Goal: Check status: Check status

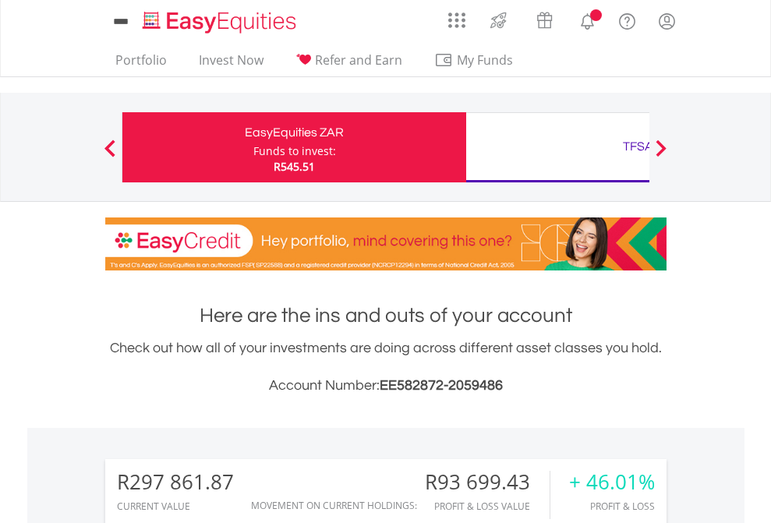
scroll to position [150, 245]
click at [253, 147] on div "Funds to invest:" at bounding box center [294, 151] width 83 height 16
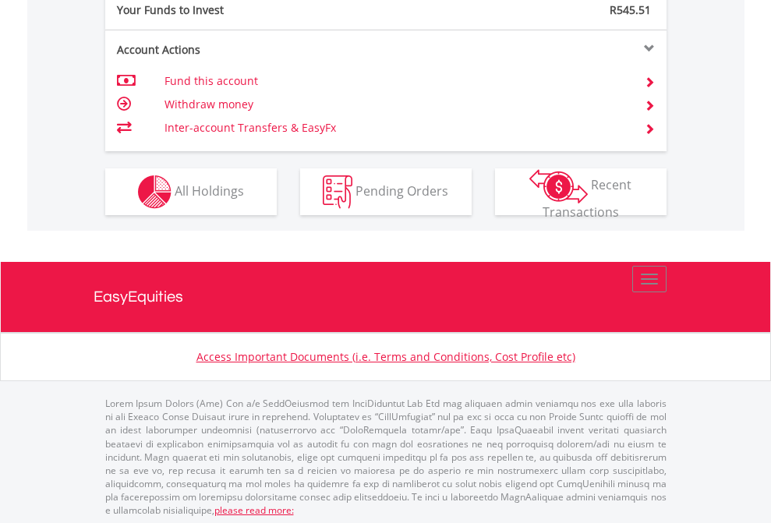
scroll to position [1556, 0]
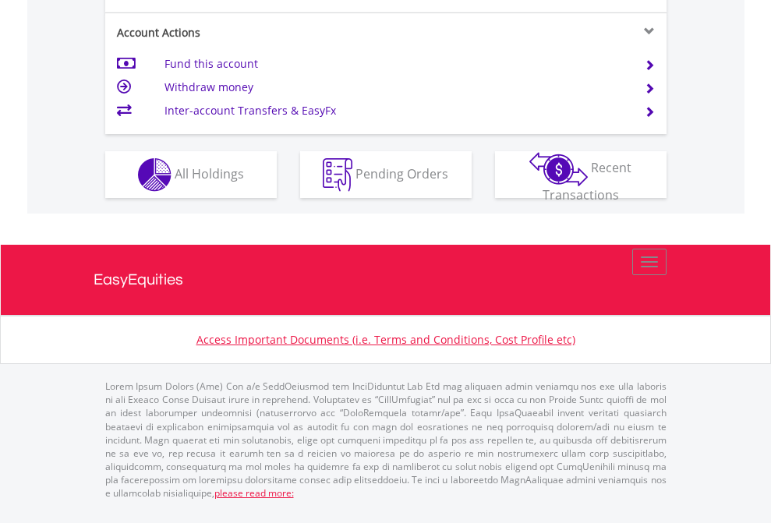
scroll to position [1525, 0]
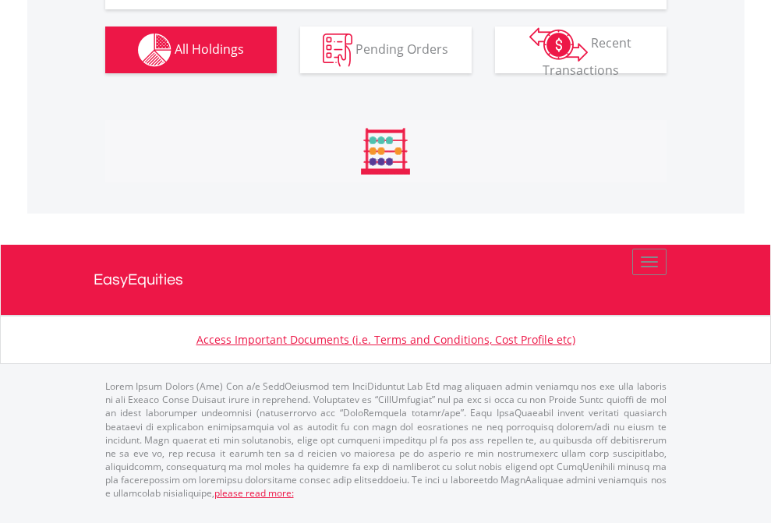
scroll to position [1826, 0]
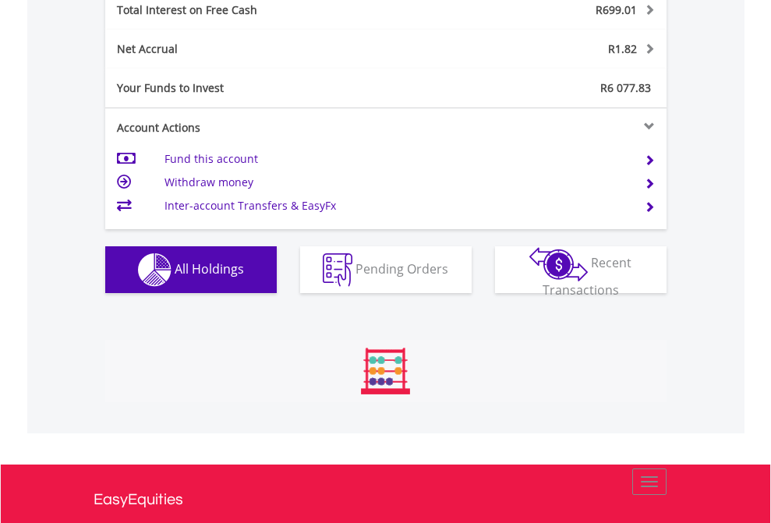
scroll to position [150, 245]
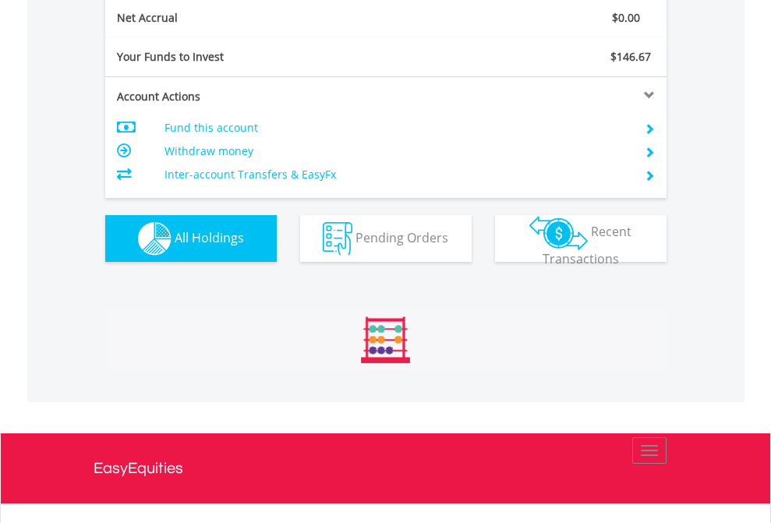
scroll to position [1764, 0]
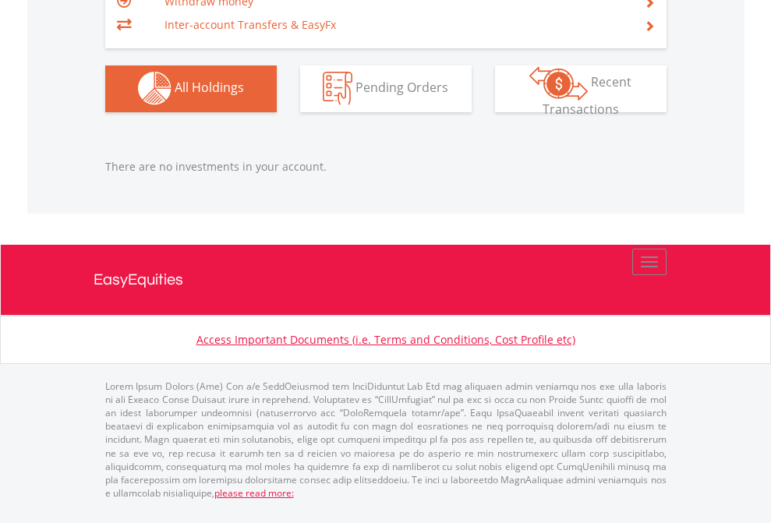
scroll to position [150, 245]
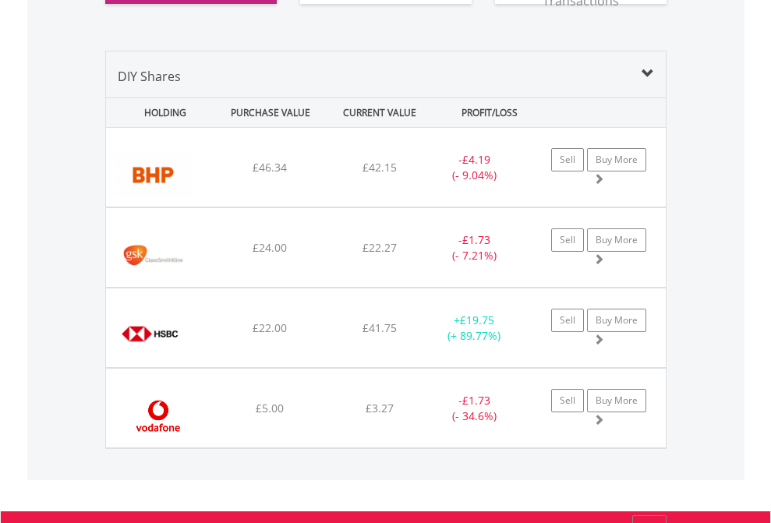
scroll to position [1733, 0]
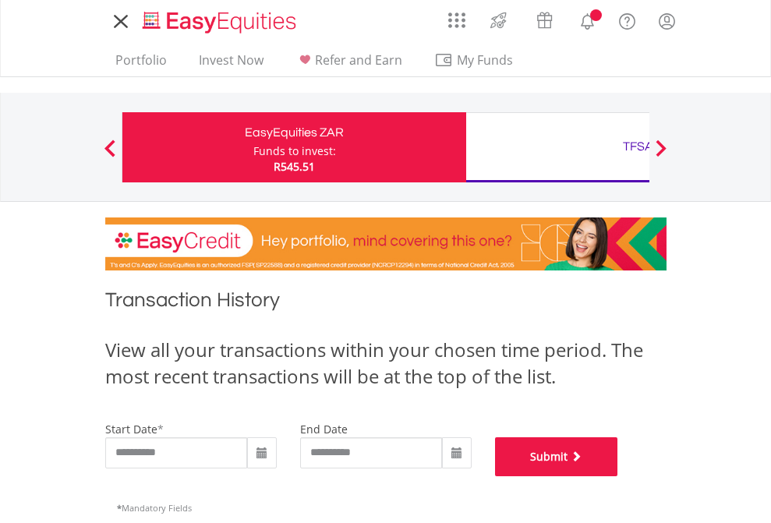
click at [618, 476] on button "Submit" at bounding box center [556, 456] width 123 height 39
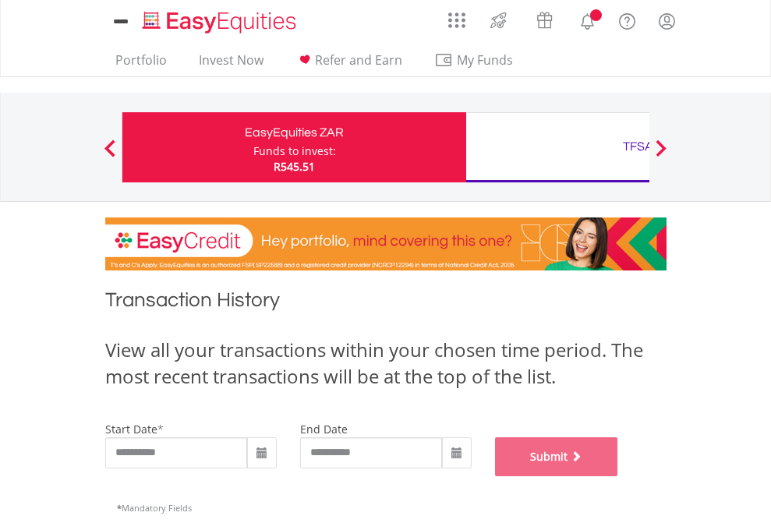
scroll to position [632, 0]
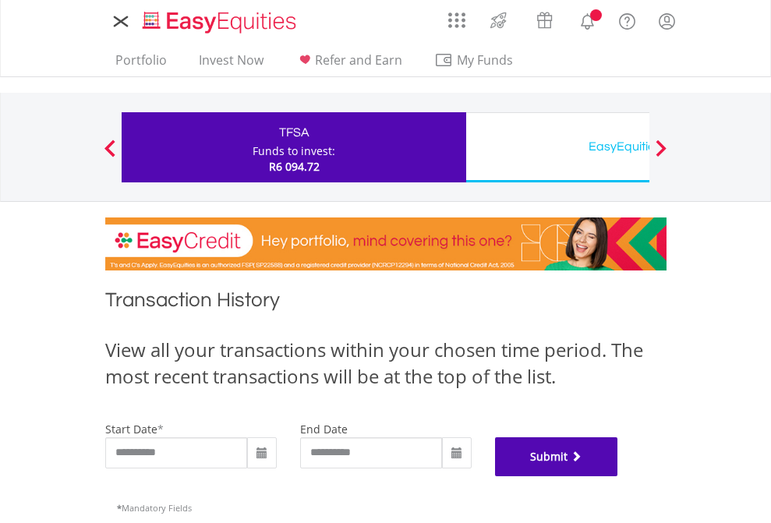
click at [618, 476] on button "Submit" at bounding box center [556, 456] width 123 height 39
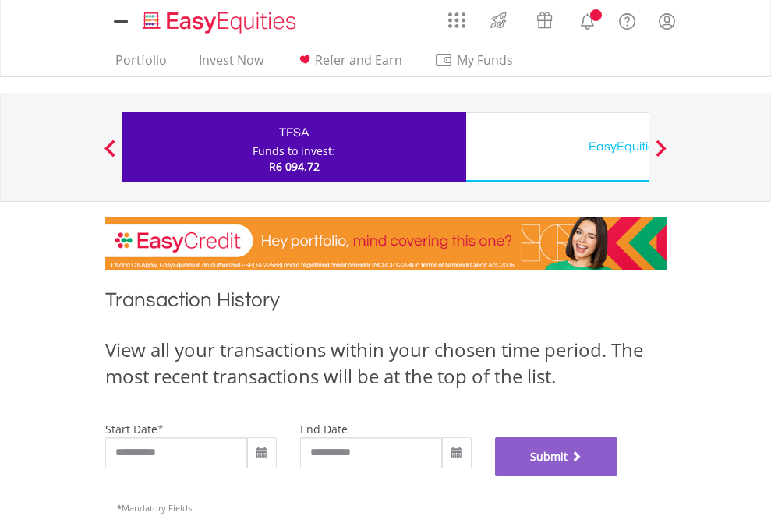
scroll to position [632, 0]
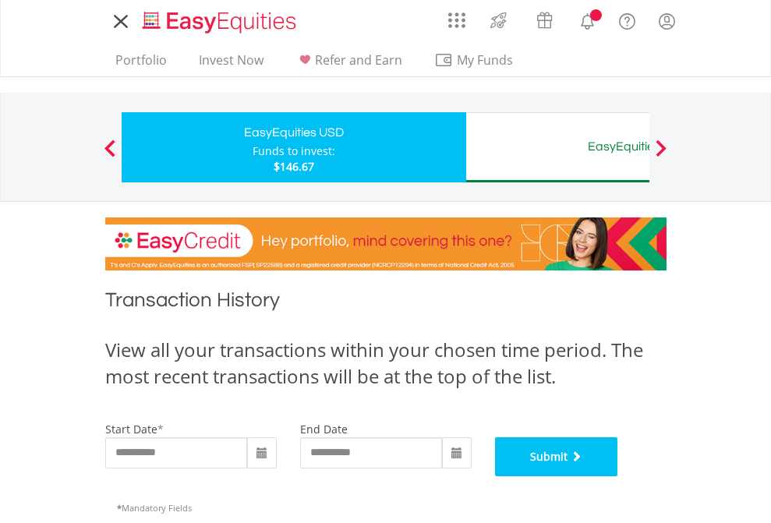
click at [618, 476] on button "Submit" at bounding box center [556, 456] width 123 height 39
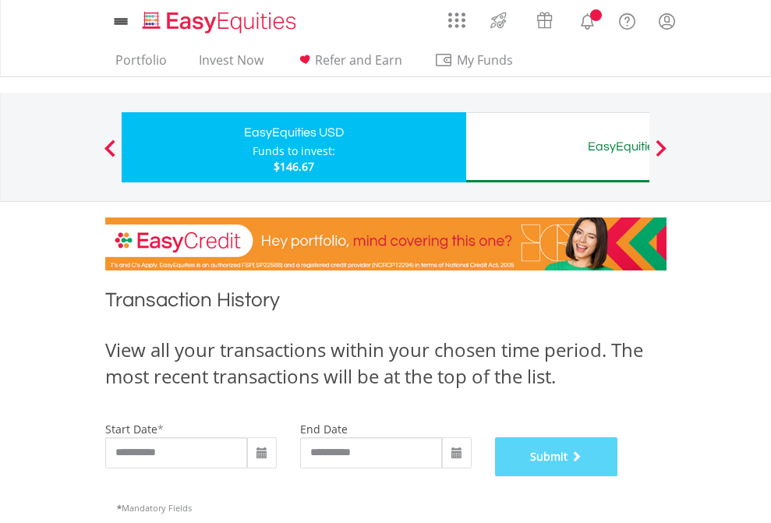
scroll to position [632, 0]
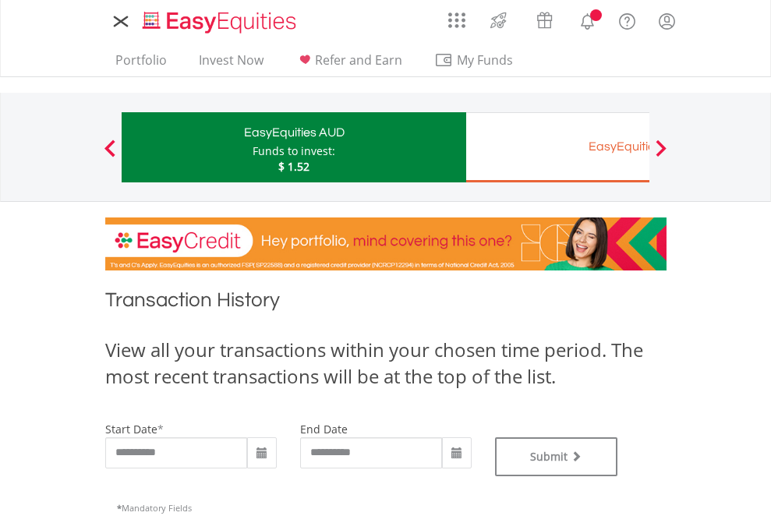
type input "**********"
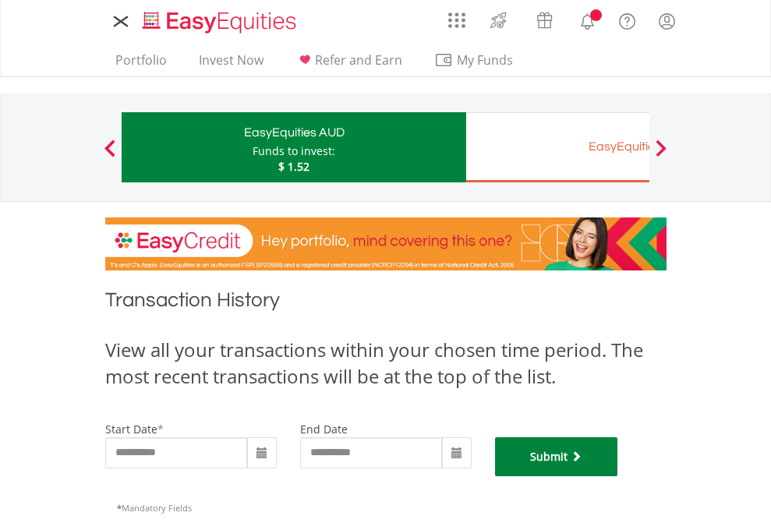
click at [618, 476] on button "Submit" at bounding box center [556, 456] width 123 height 39
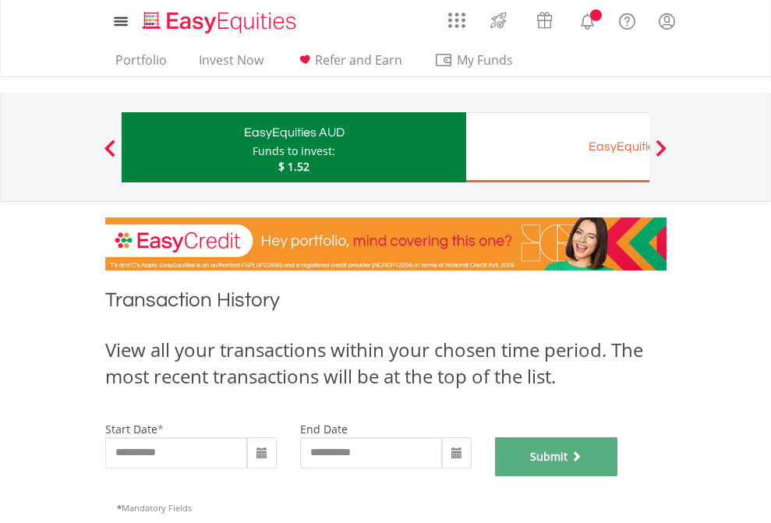
scroll to position [632, 0]
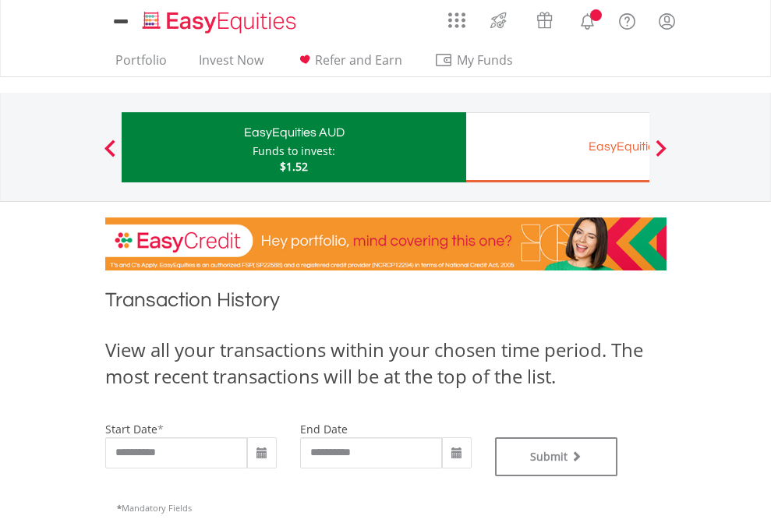
click at [557, 147] on div "EasyEquities EUR" at bounding box center [637, 147] width 325 height 22
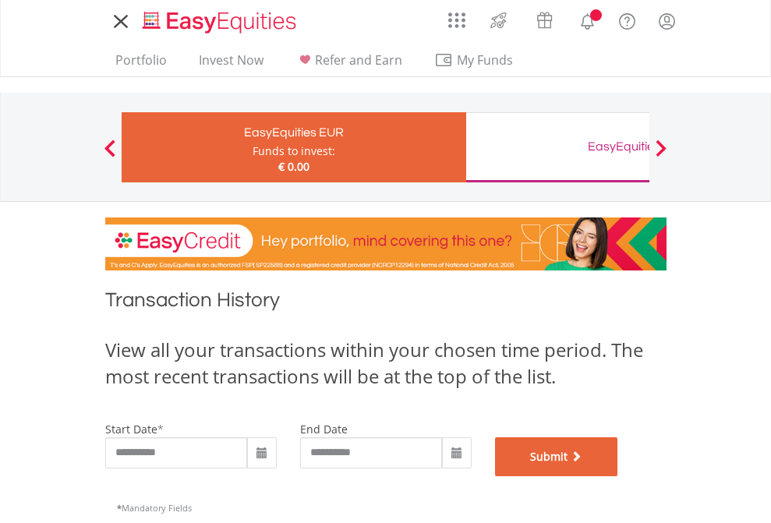
click at [618, 476] on button "Submit" at bounding box center [556, 456] width 123 height 39
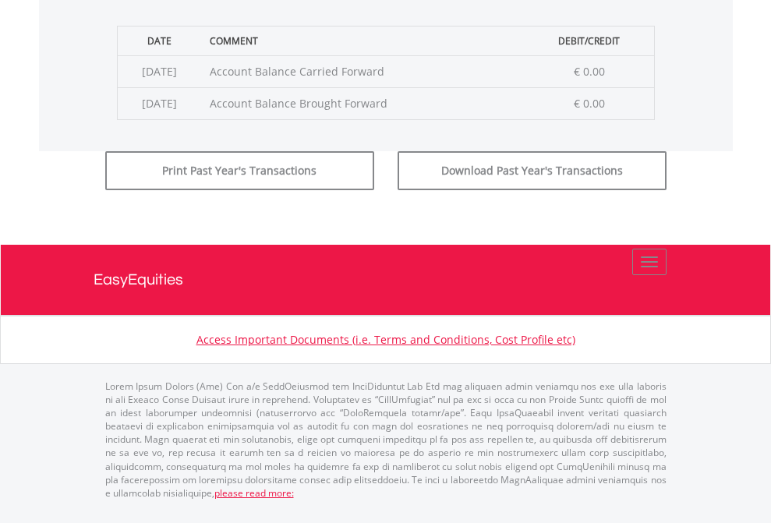
scroll to position [632, 0]
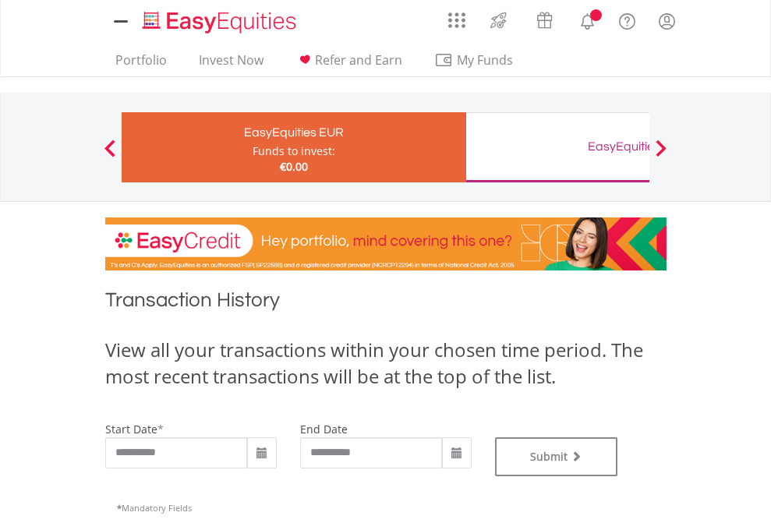
click at [557, 147] on div "EasyEquities GBP" at bounding box center [637, 147] width 325 height 22
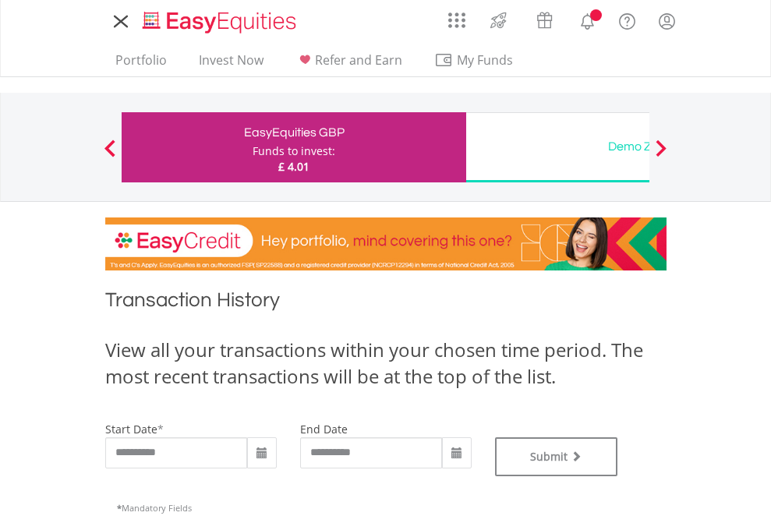
type input "**********"
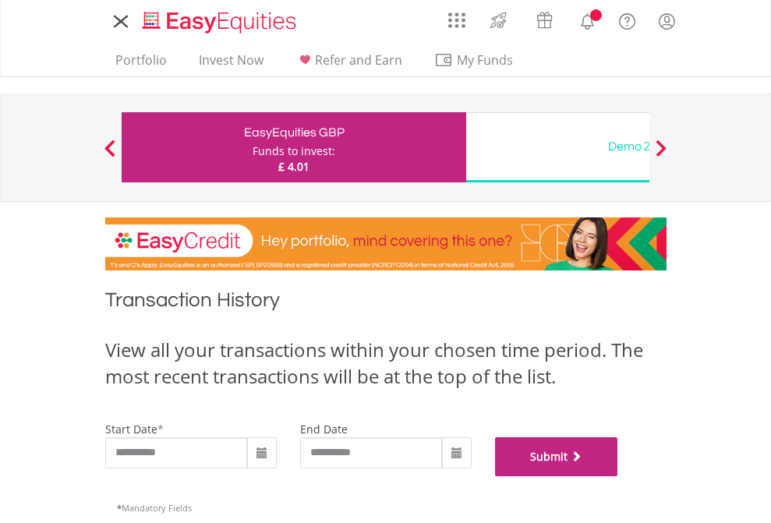
click at [618, 476] on button "Submit" at bounding box center [556, 456] width 123 height 39
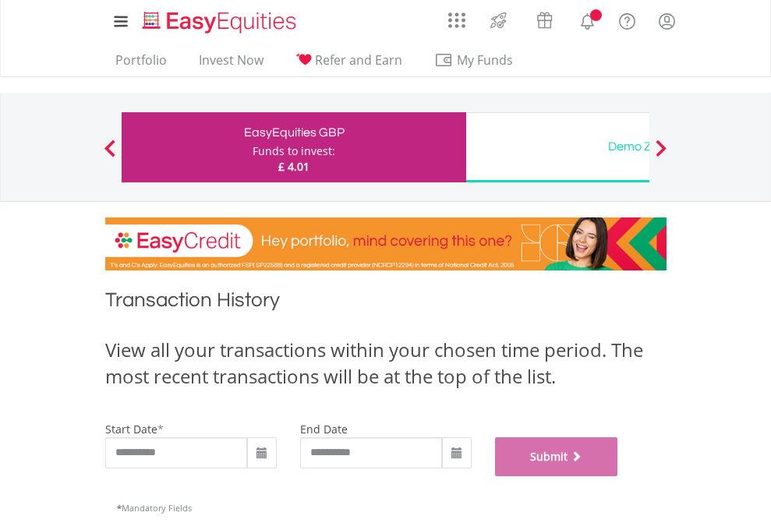
scroll to position [632, 0]
